Goal: Task Accomplishment & Management: Use online tool/utility

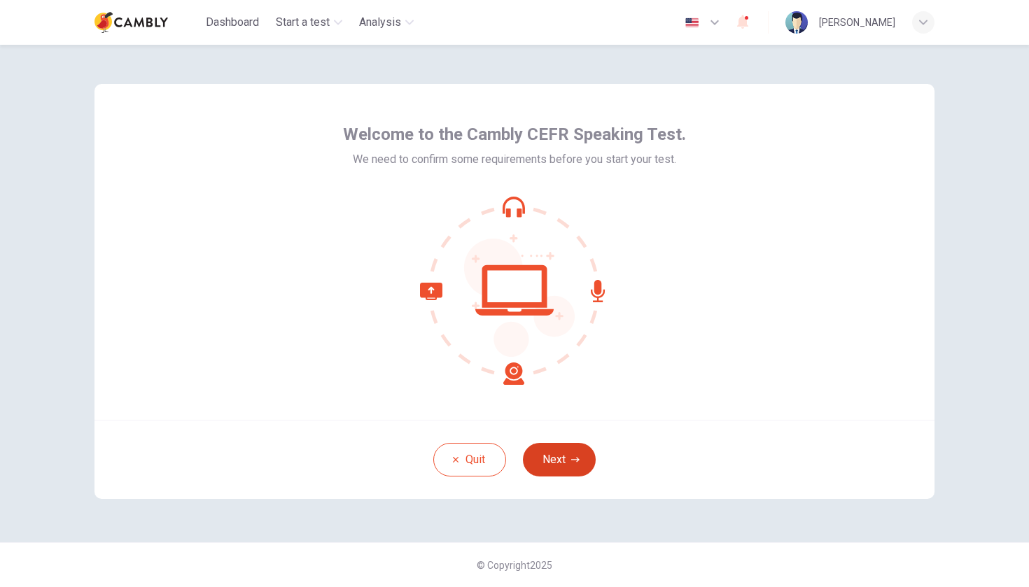
click at [561, 445] on button "Next" at bounding box center [559, 460] width 73 height 34
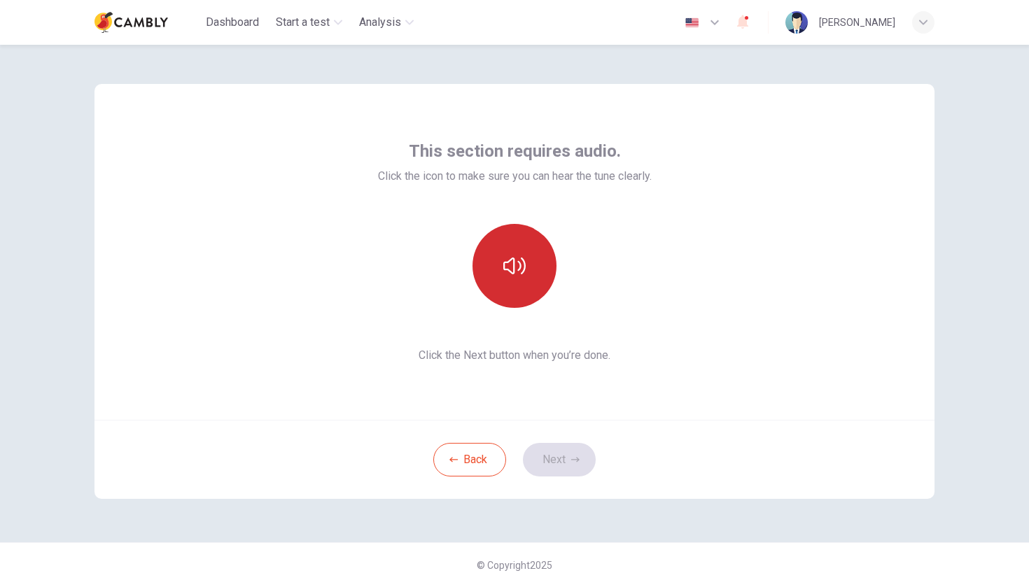
click at [522, 266] on icon "button" at bounding box center [514, 266] width 22 height 22
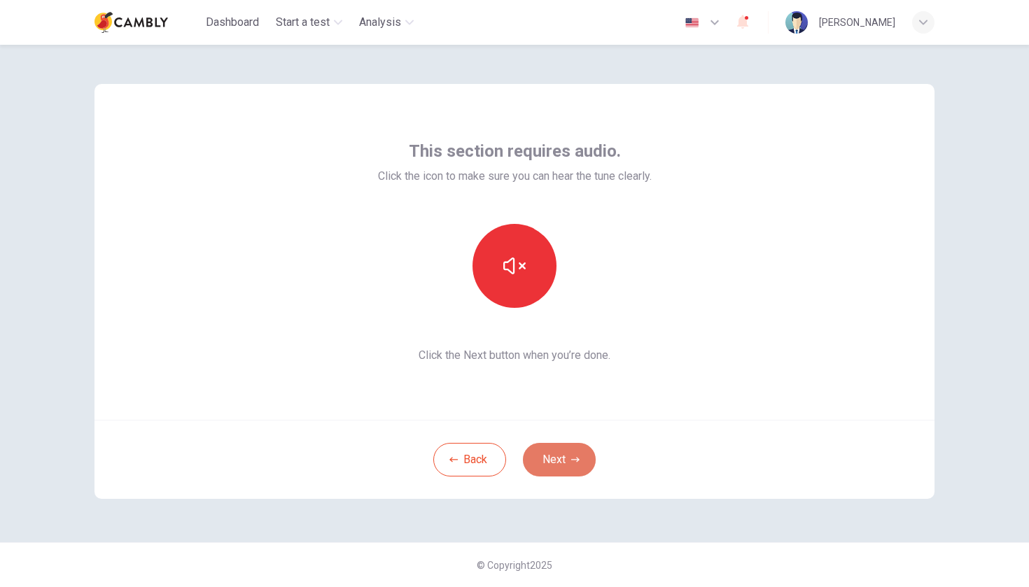
click at [590, 448] on button "Next" at bounding box center [559, 460] width 73 height 34
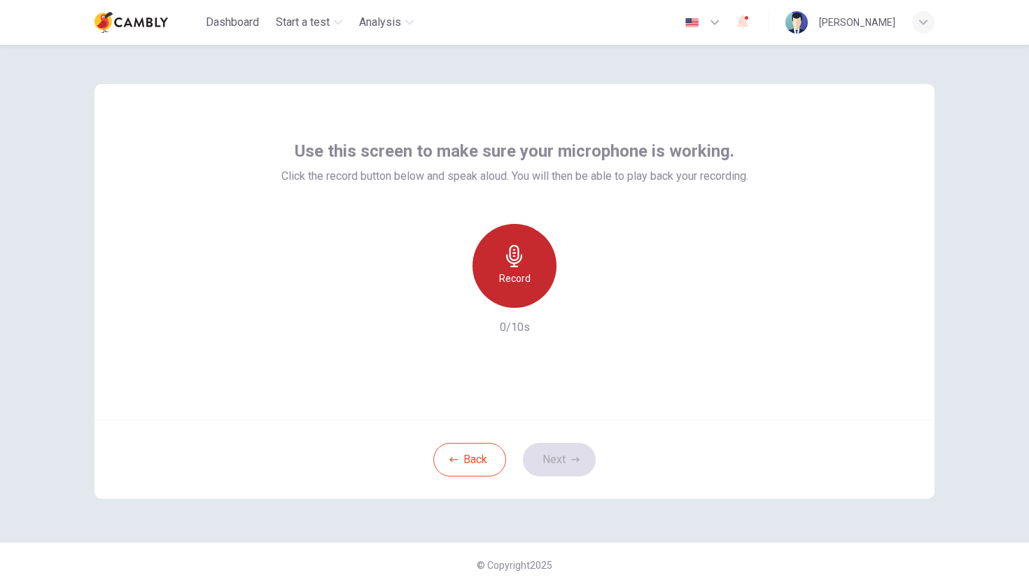
click at [516, 266] on icon "button" at bounding box center [514, 256] width 16 height 22
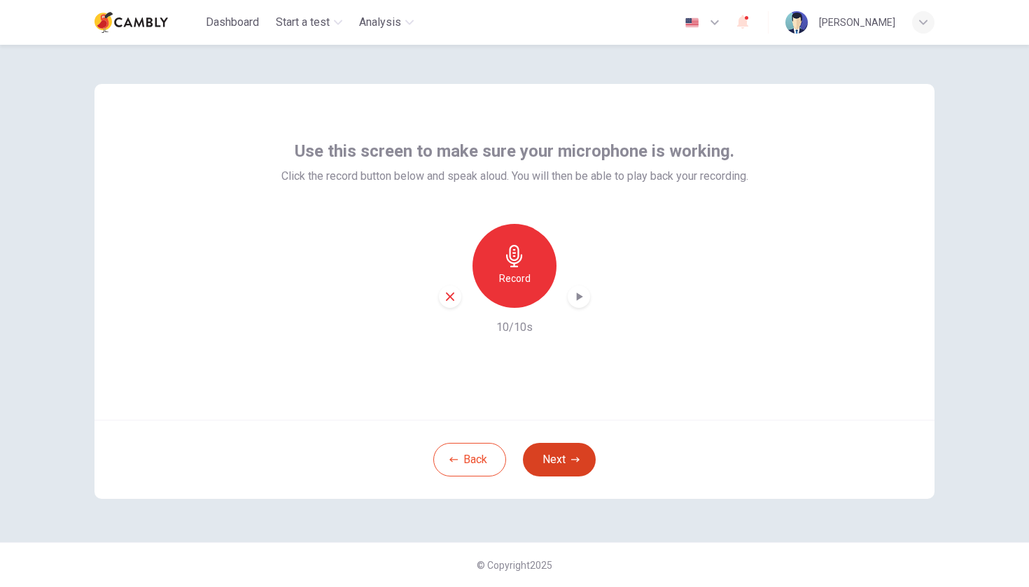
click at [567, 456] on button "Next" at bounding box center [559, 460] width 73 height 34
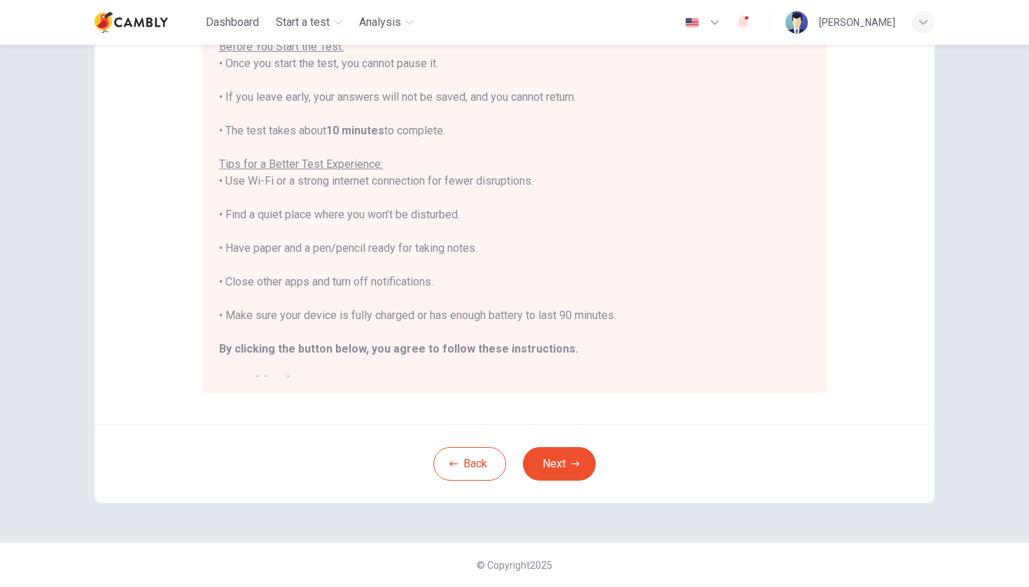
scroll to position [191, 0]
click at [565, 463] on button "Next" at bounding box center [559, 464] width 73 height 34
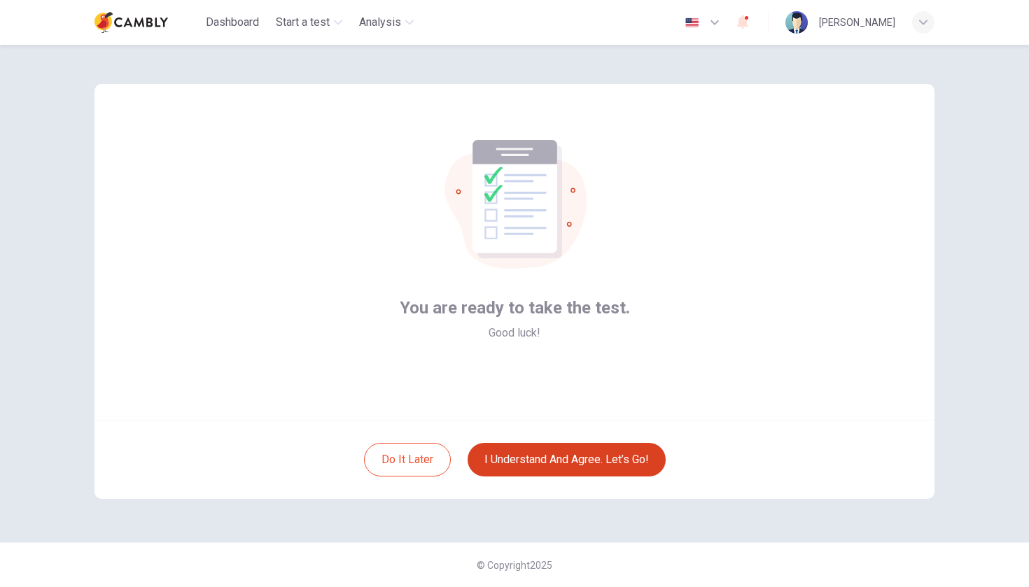
scroll to position [0, 0]
click at [568, 460] on button "I understand and agree. Let’s go!" at bounding box center [566, 460] width 198 height 34
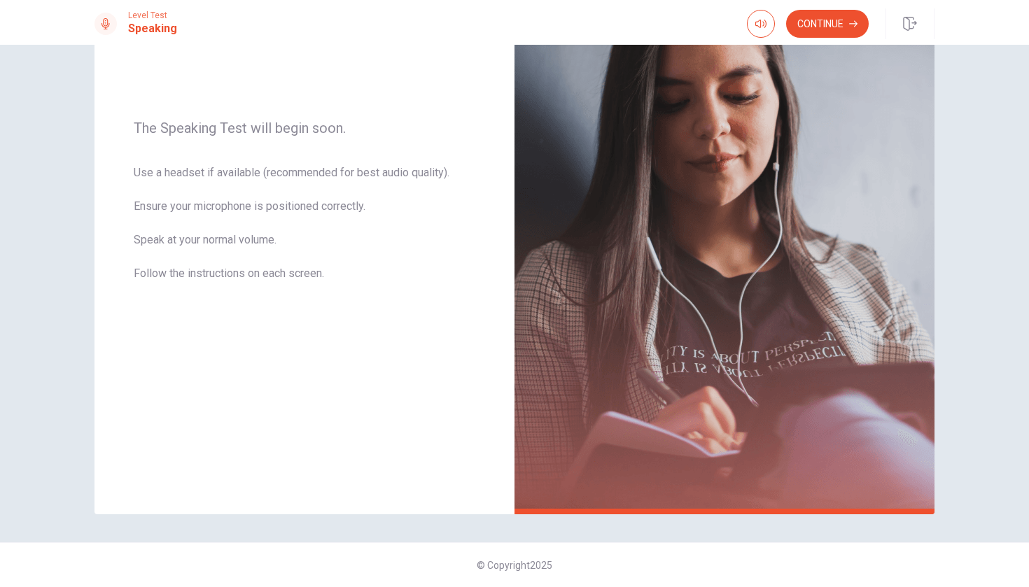
scroll to position [169, 0]
click at [842, 26] on button "Continue" at bounding box center [827, 24] width 83 height 28
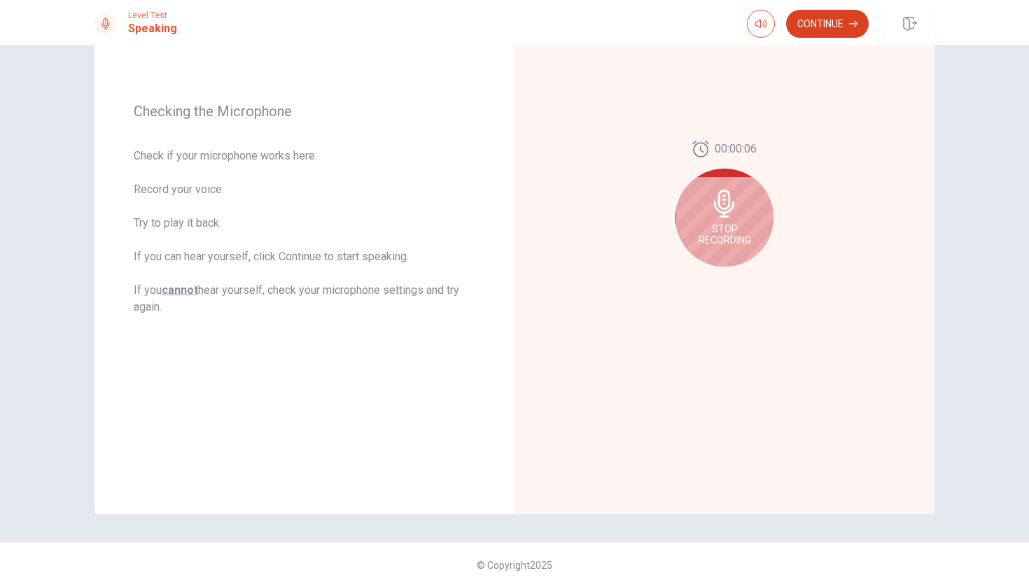
click at [817, 21] on button "Continue" at bounding box center [827, 24] width 83 height 28
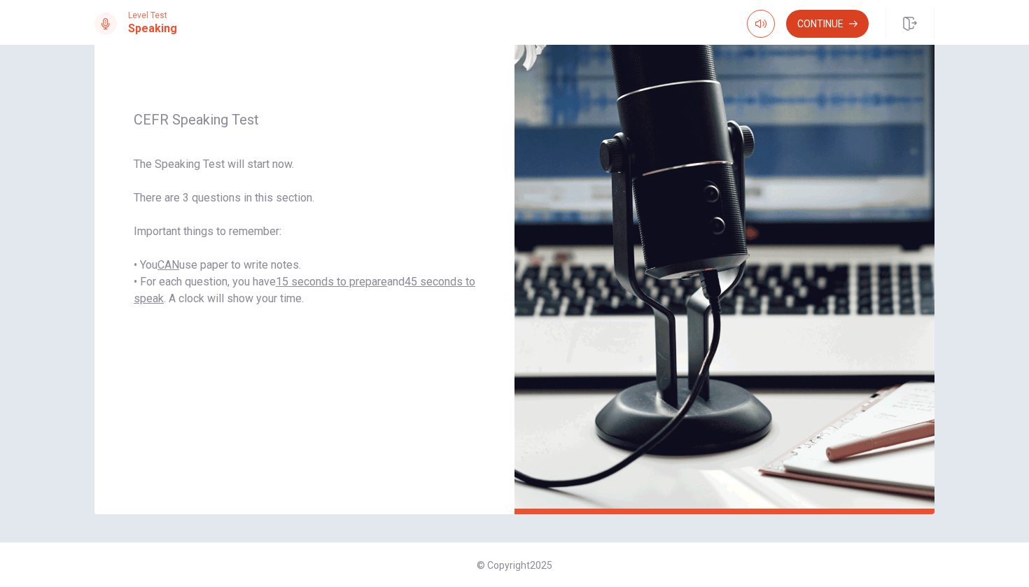
click at [832, 28] on button "Continue" at bounding box center [827, 24] width 83 height 28
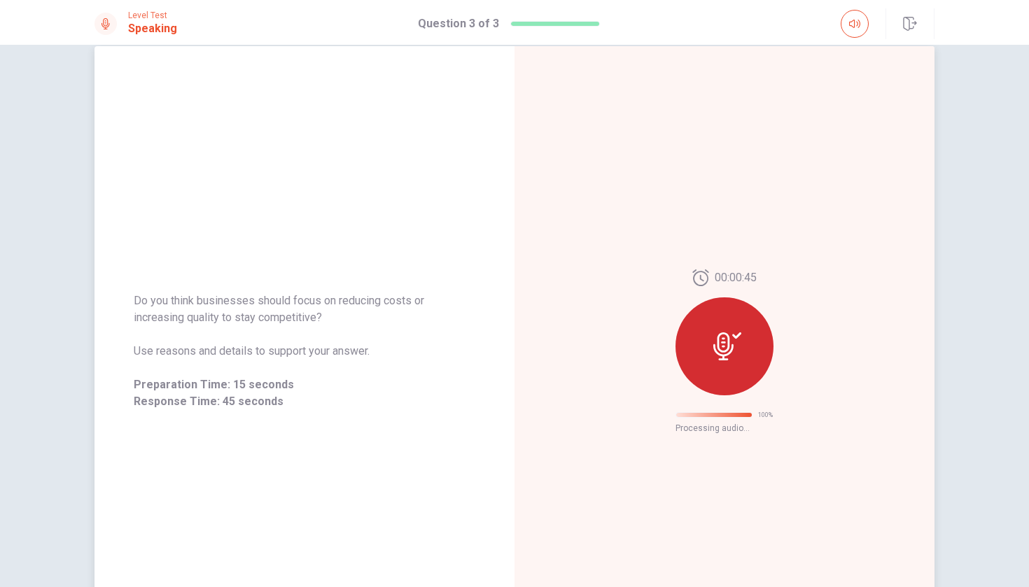
scroll to position [0, 0]
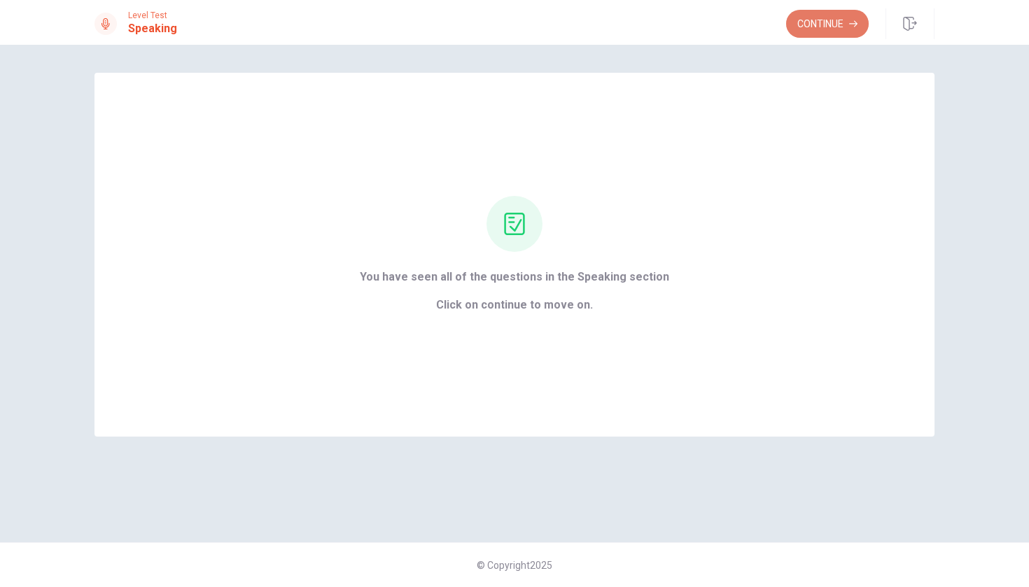
click at [819, 22] on button "Continue" at bounding box center [827, 24] width 83 height 28
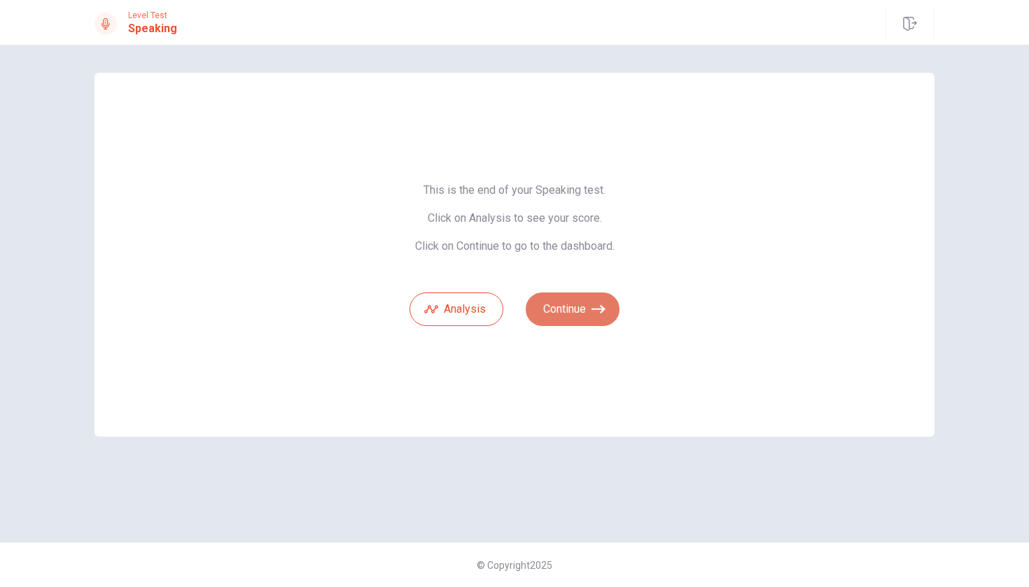
click at [598, 307] on icon "button" at bounding box center [598, 309] width 14 height 14
